Goal: Information Seeking & Learning: Learn about a topic

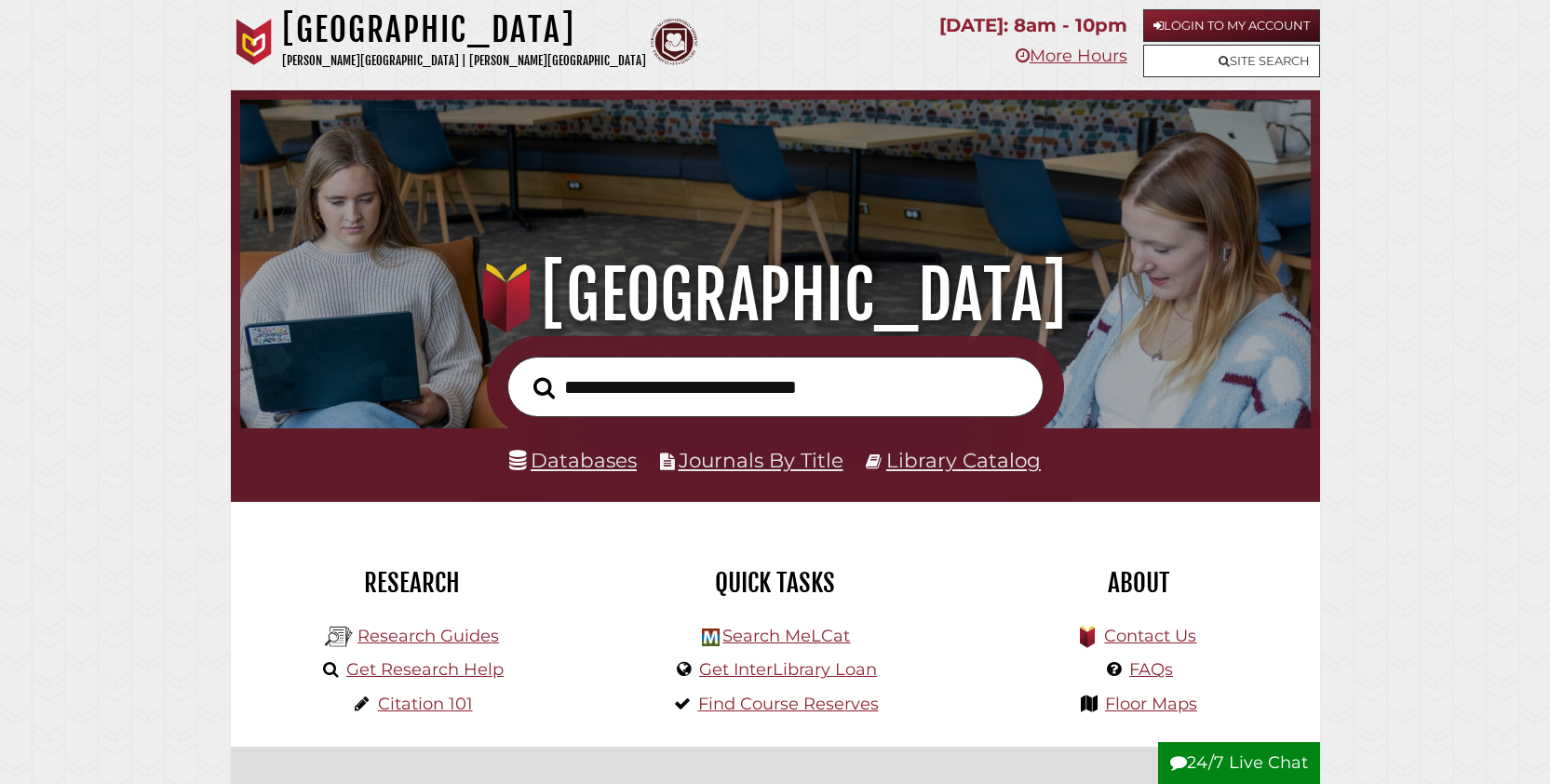
scroll to position [35, 0]
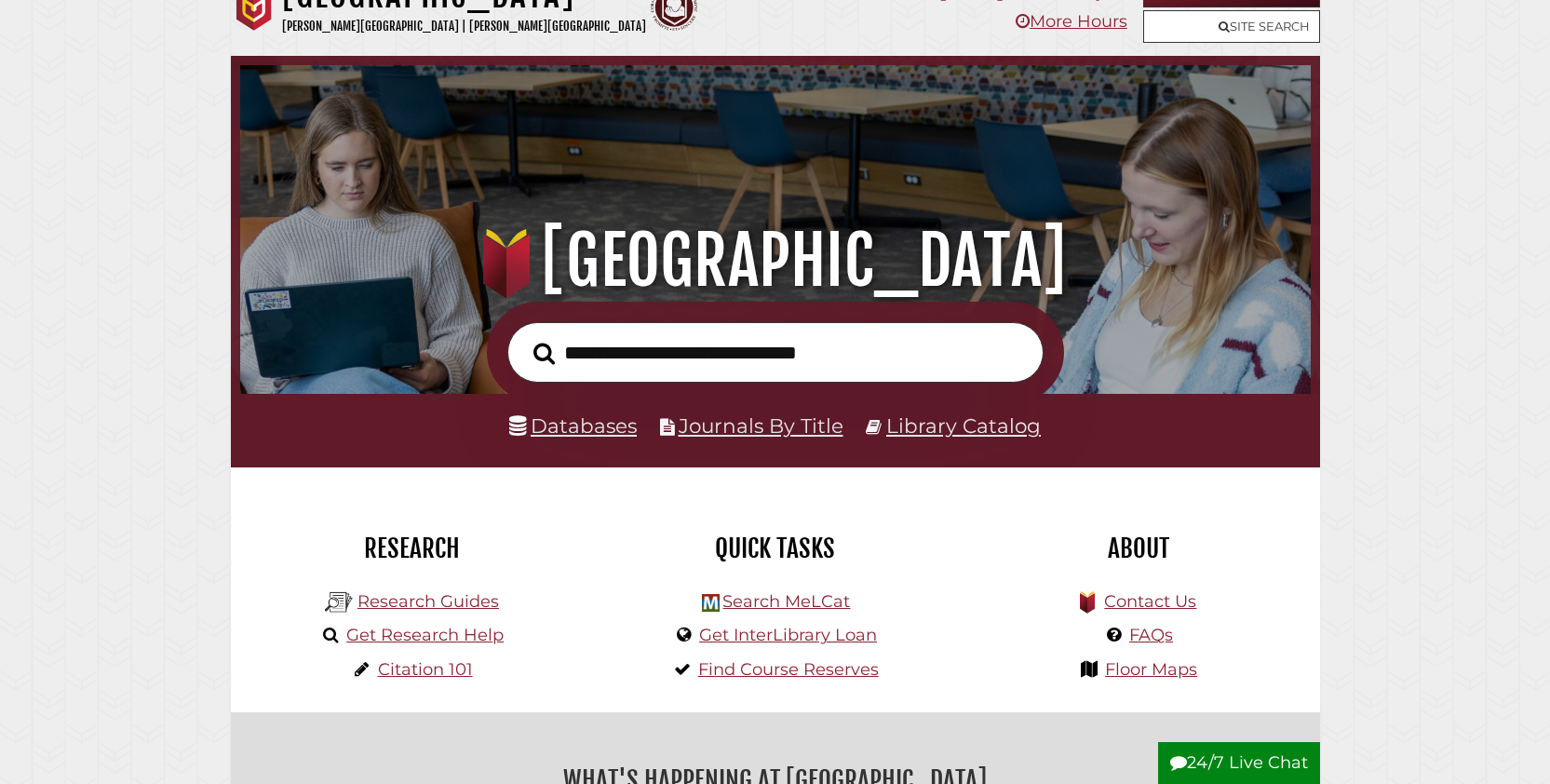
click at [697, 374] on input "text" at bounding box center [775, 352] width 537 height 60
click at [559, 435] on link "Databases" at bounding box center [573, 425] width 128 height 24
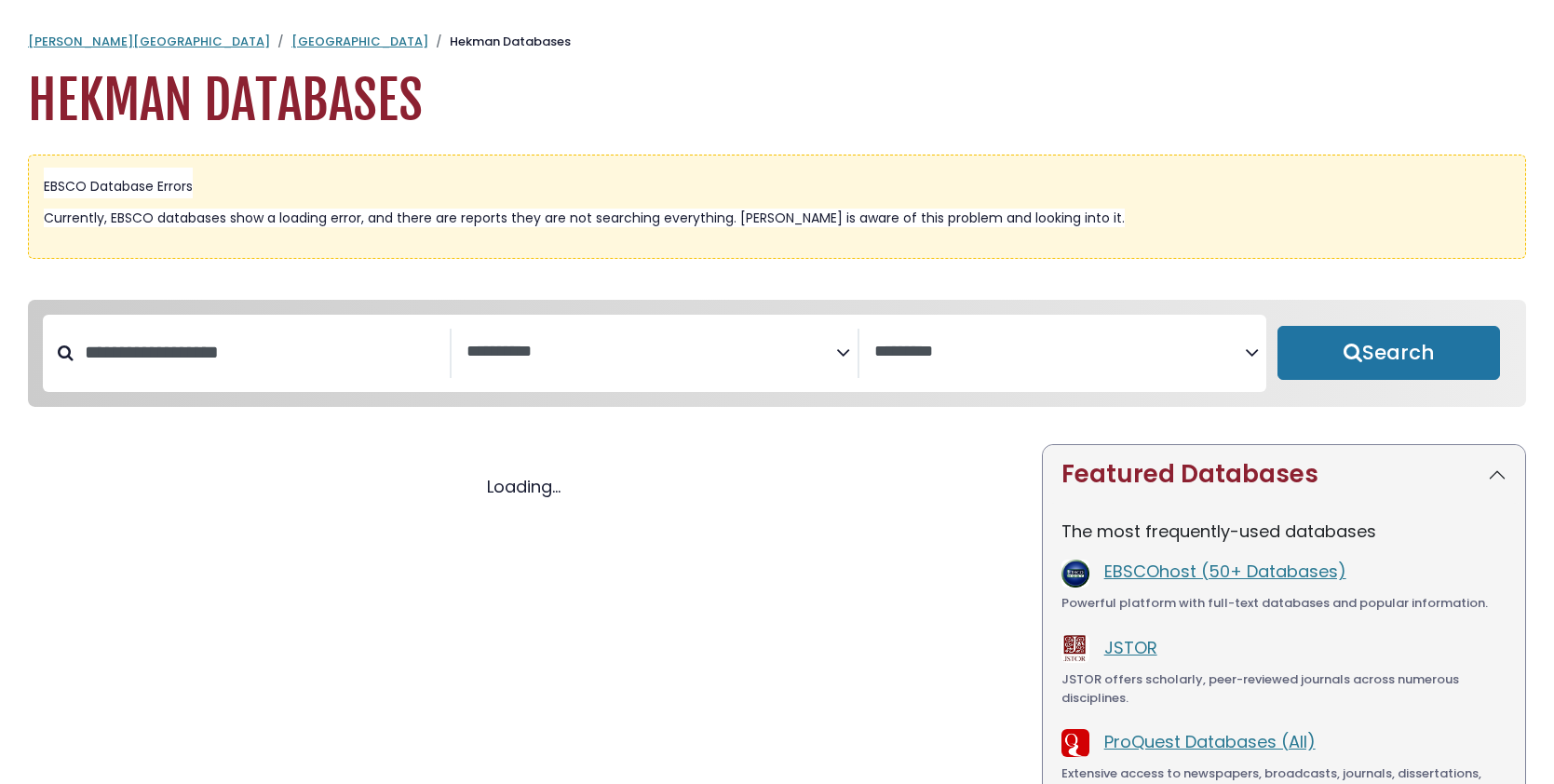
select select "Database Subject Filter"
select select "Database Vendors Filter"
select select "Database Subject Filter"
select select "Database Vendors Filter"
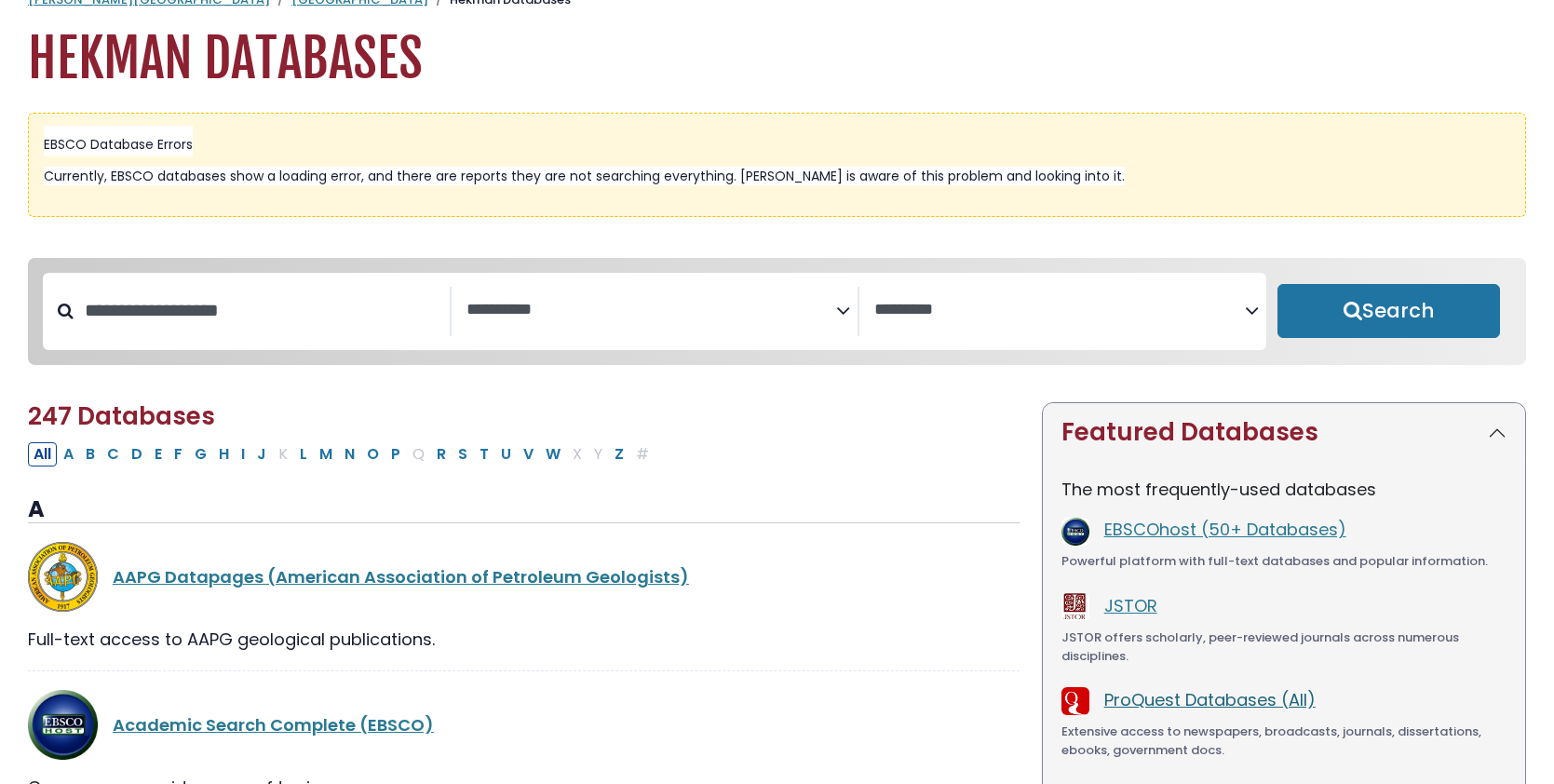
scroll to position [55, 0]
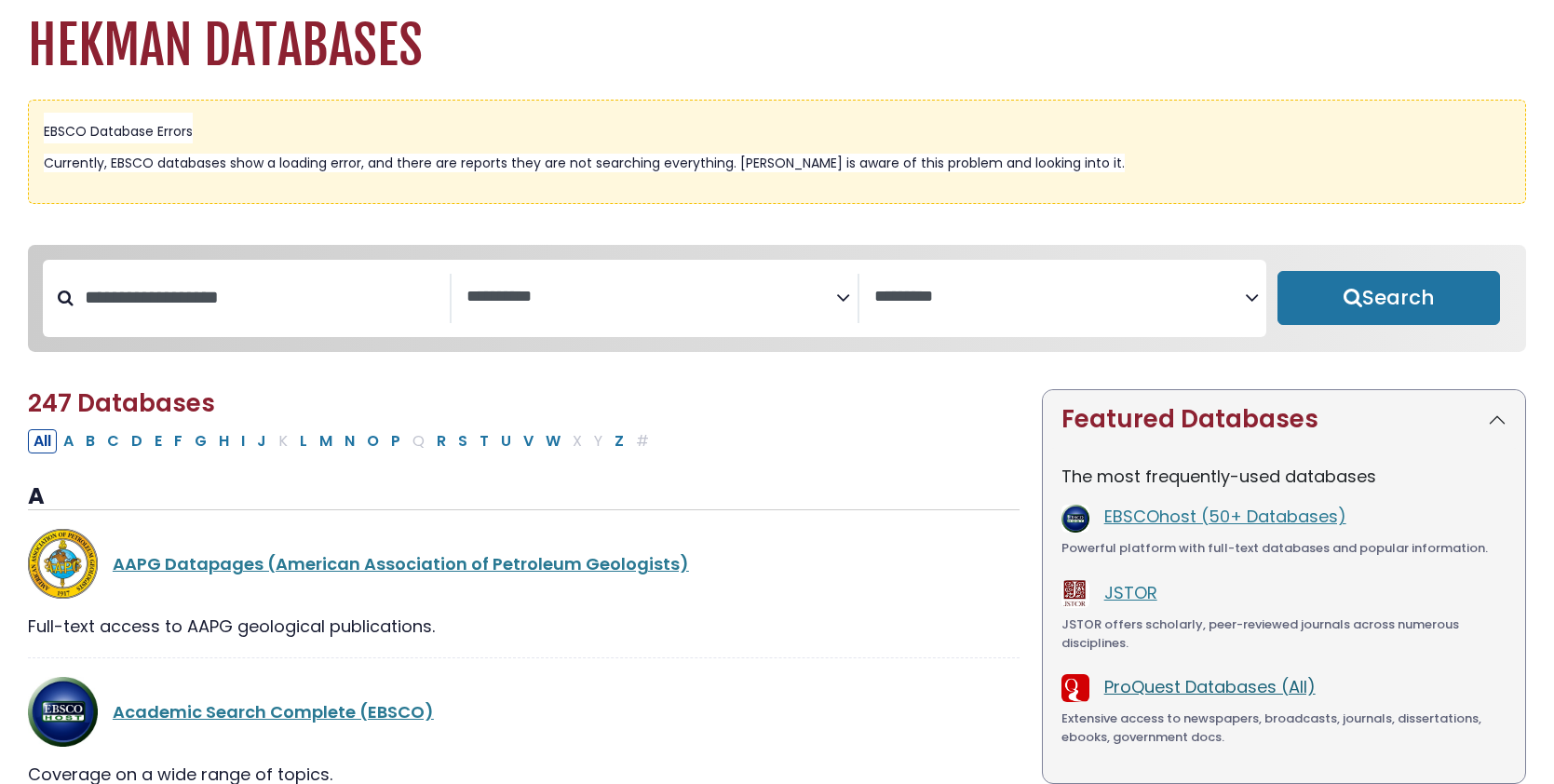
click at [1179, 679] on link "ProQuest Databases (All)" at bounding box center [1210, 686] width 211 height 23
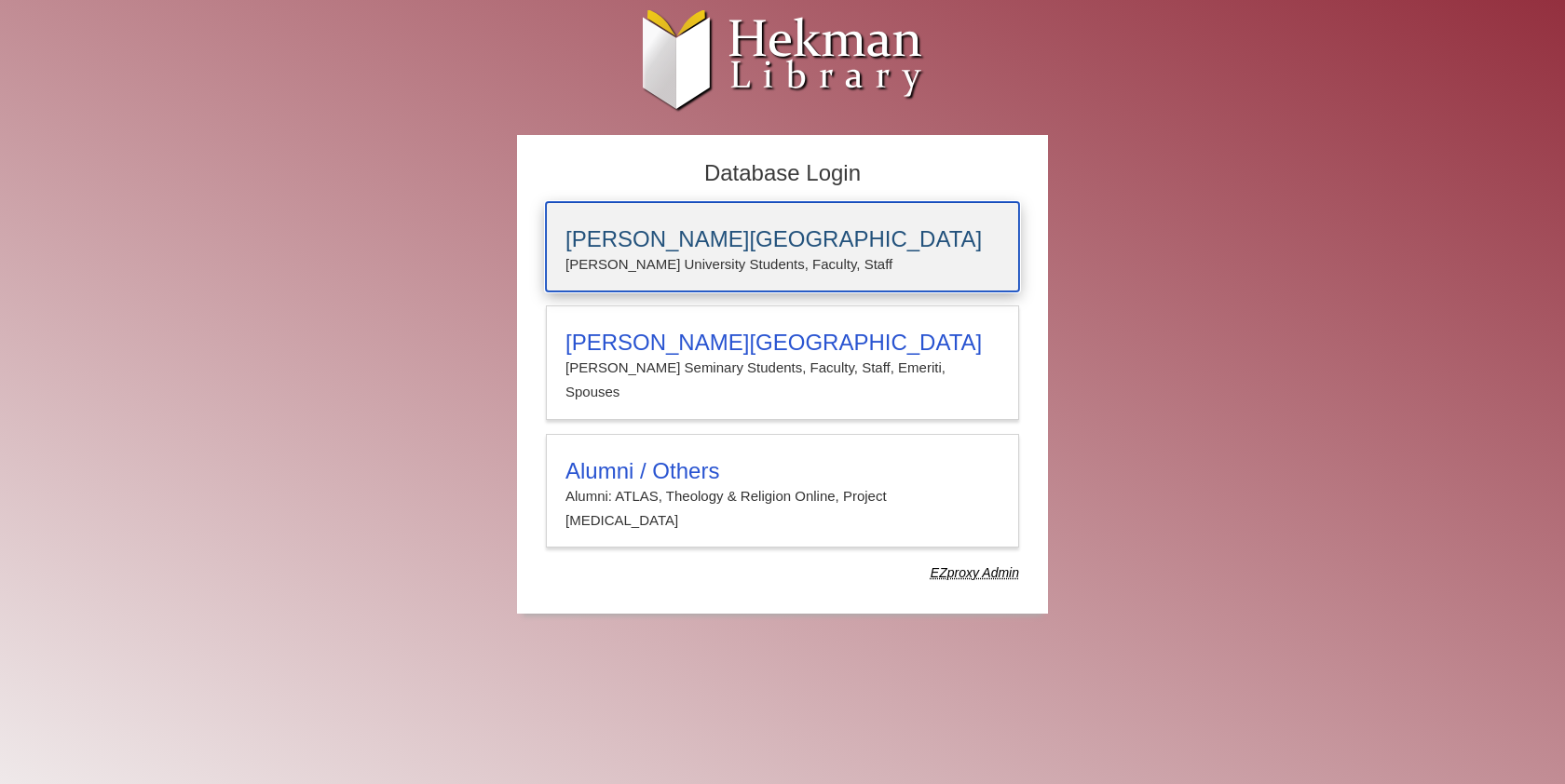
click at [674, 238] on h3 "Calvin University" at bounding box center [782, 239] width 434 height 26
